Goal: Task Accomplishment & Management: Use online tool/utility

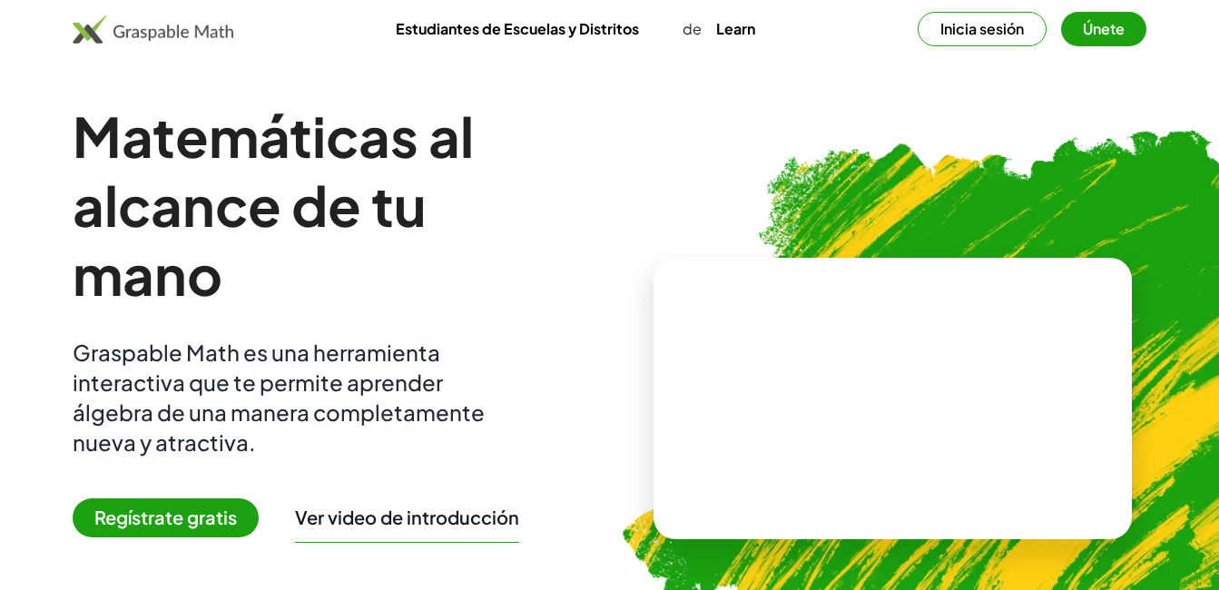
click at [1105, 40] on button "Únete" at bounding box center [1103, 29] width 85 height 34
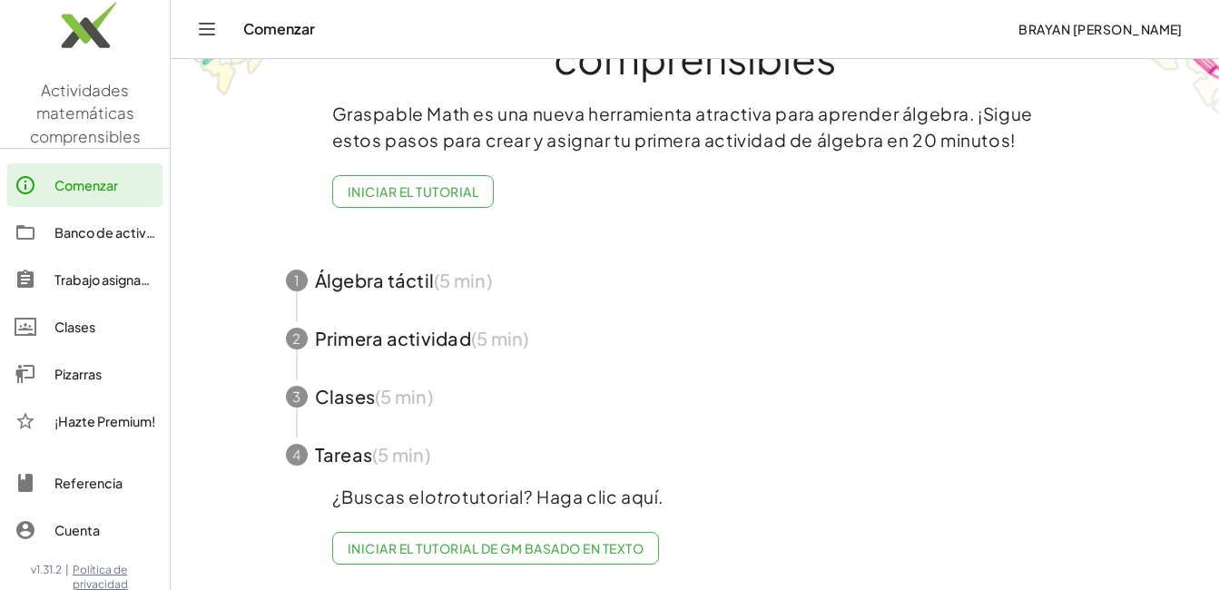
scroll to position [117, 0]
click at [72, 194] on div "Comenzar" at bounding box center [104, 185] width 101 height 22
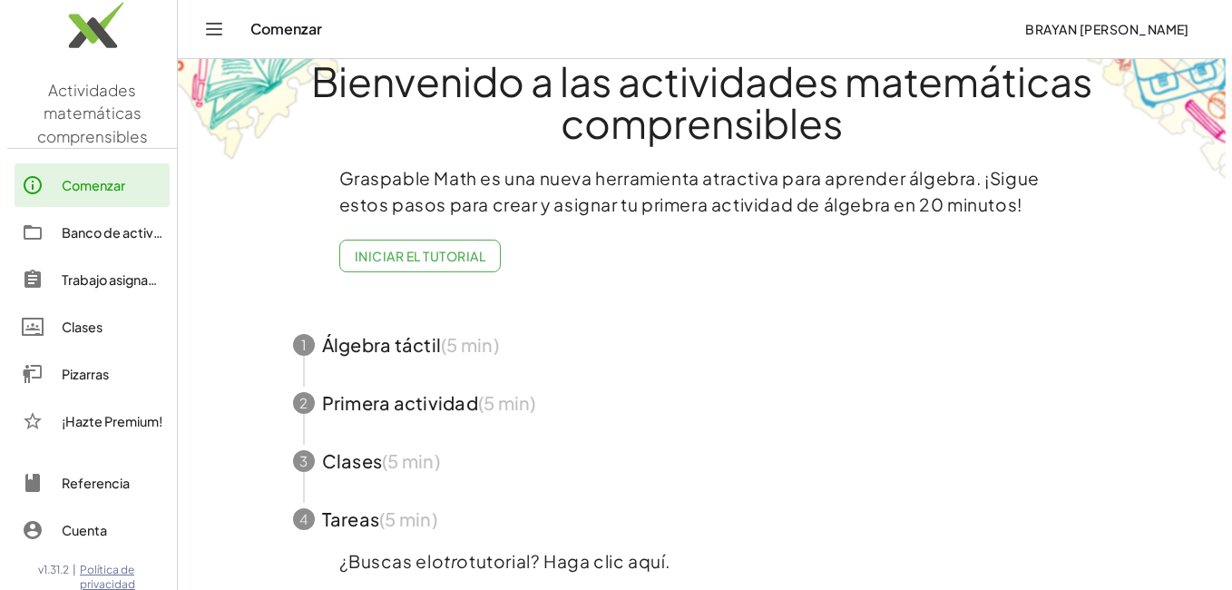
scroll to position [0, 0]
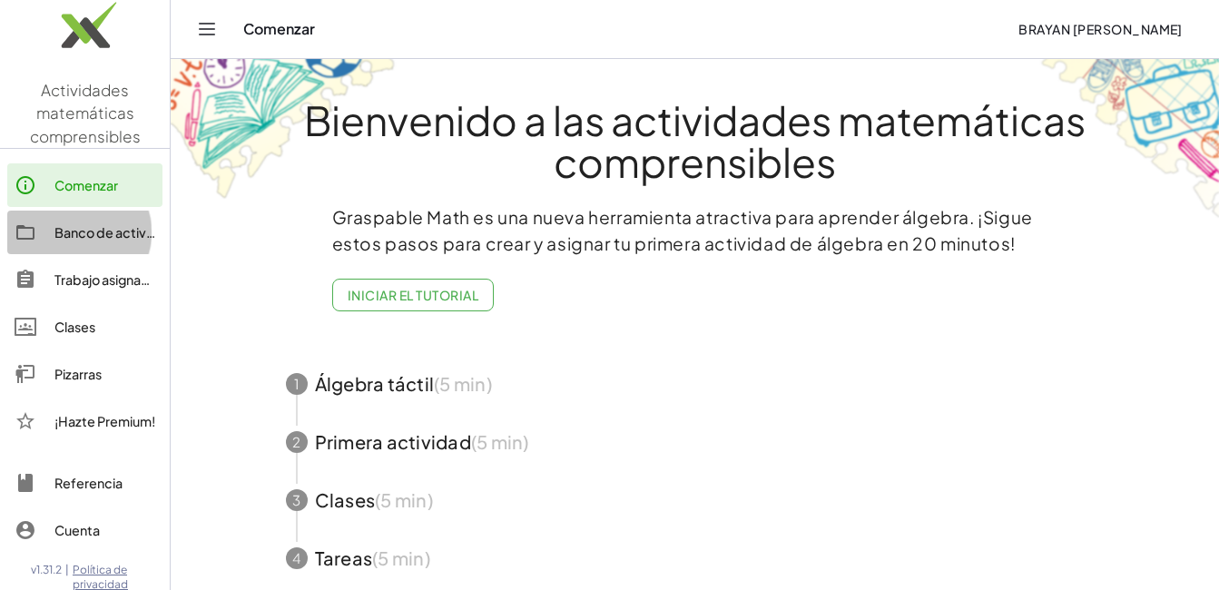
click at [101, 240] on div "Banco de actividades" at bounding box center [104, 232] width 101 height 22
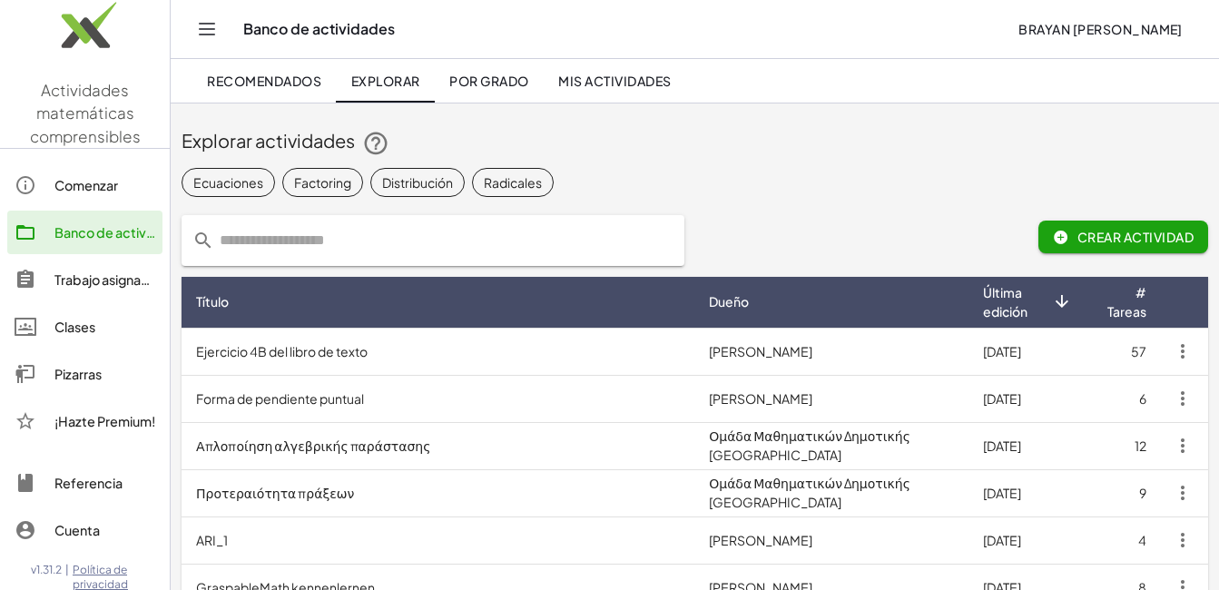
click at [78, 379] on div "Pizarras" at bounding box center [104, 374] width 101 height 22
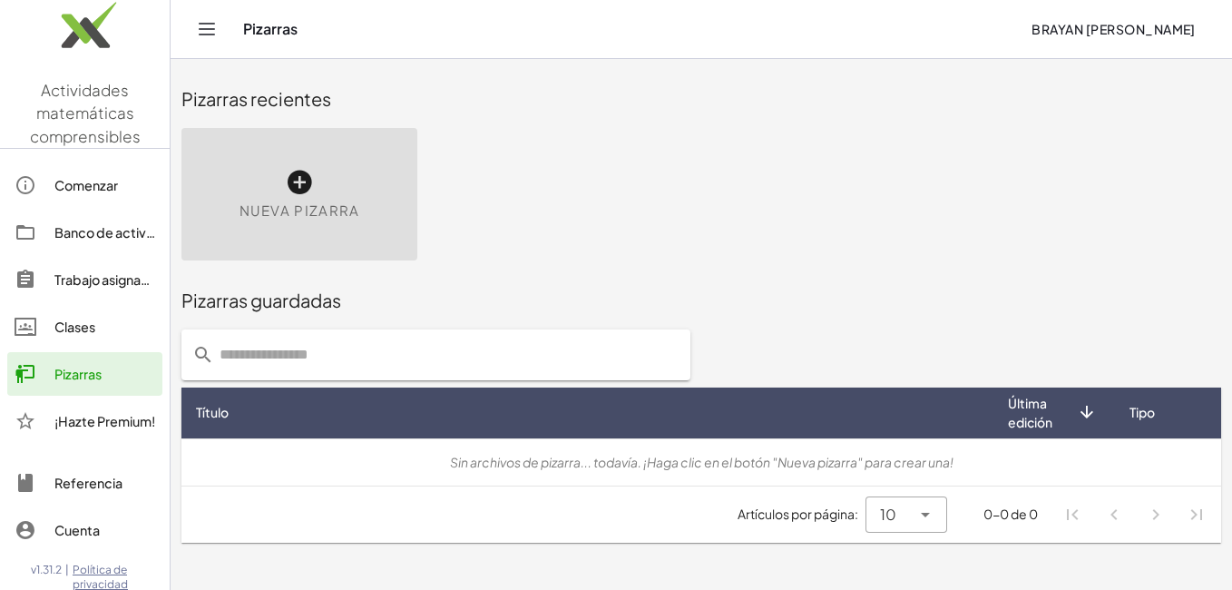
click at [309, 190] on icon at bounding box center [299, 182] width 29 height 29
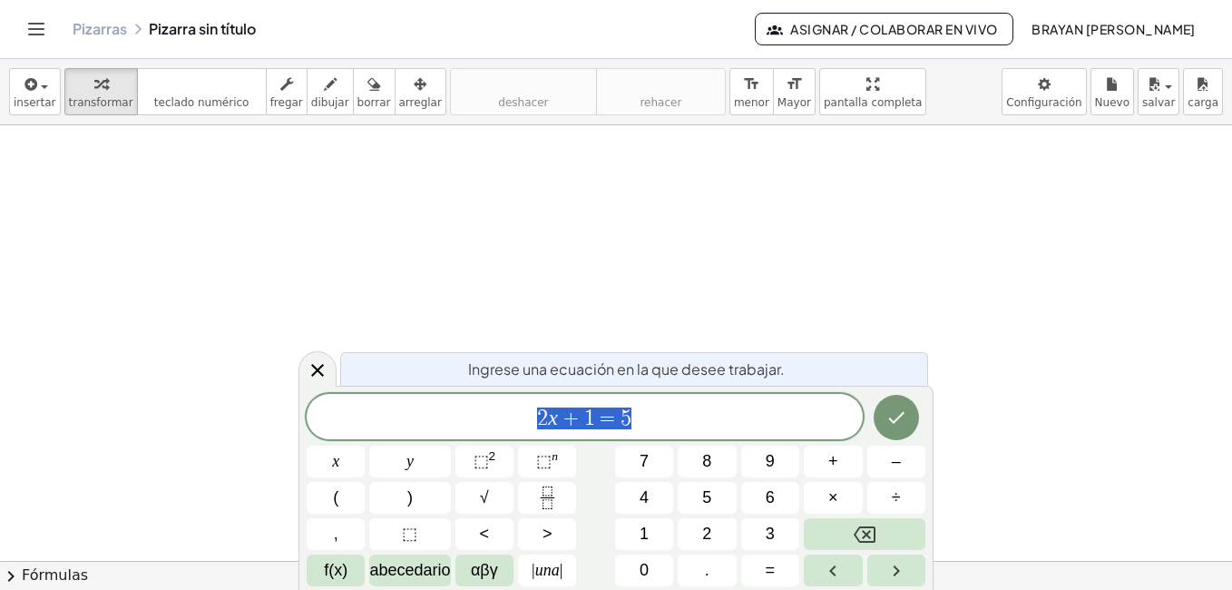
click at [673, 414] on span "2 x + 1 = 5" at bounding box center [585, 418] width 556 height 25
drag, startPoint x: 641, startPoint y: 417, endPoint x: 527, endPoint y: 424, distance: 114.5
click at [527, 424] on span "2 x + 1 = 5" at bounding box center [585, 418] width 556 height 25
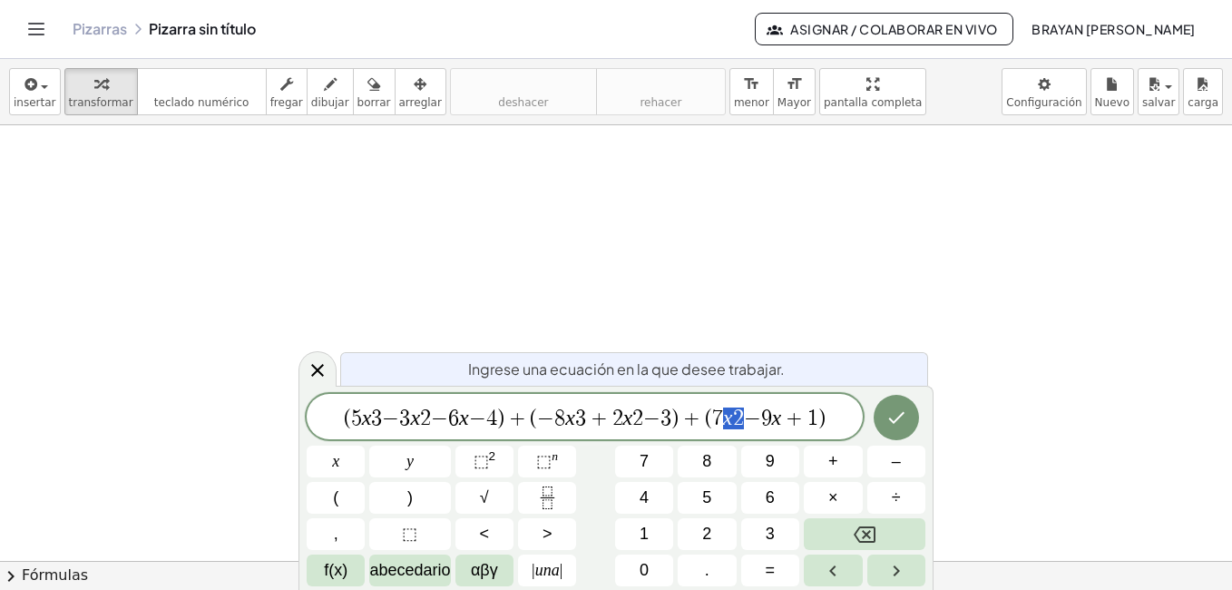
drag, startPoint x: 739, startPoint y: 419, endPoint x: 725, endPoint y: 422, distance: 14.8
click at [539, 454] on span "⬚" at bounding box center [543, 461] width 15 height 18
